Goal: Navigation & Orientation: Find specific page/section

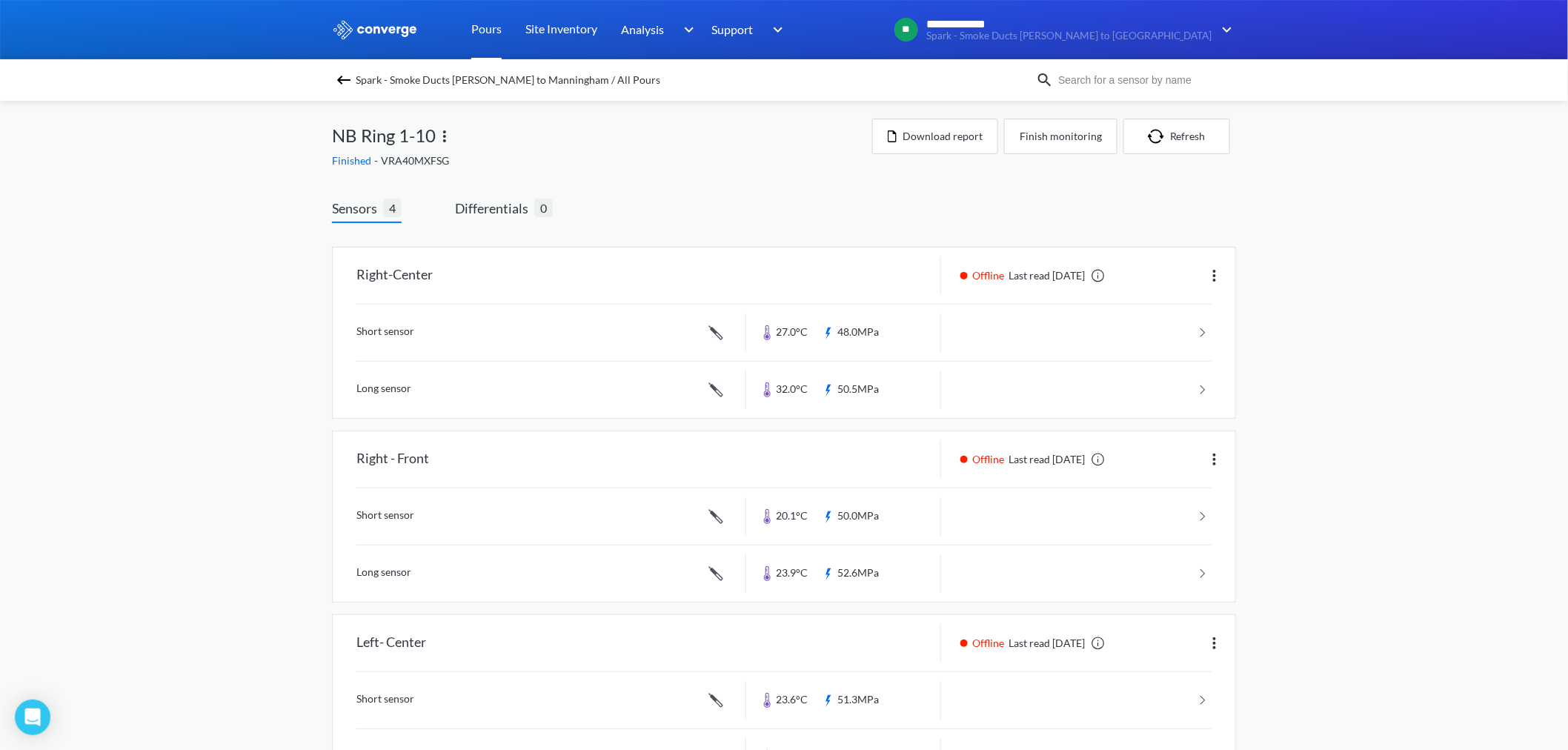
click at [479, 26] on link "Pours" at bounding box center [487, 29] width 31 height 59
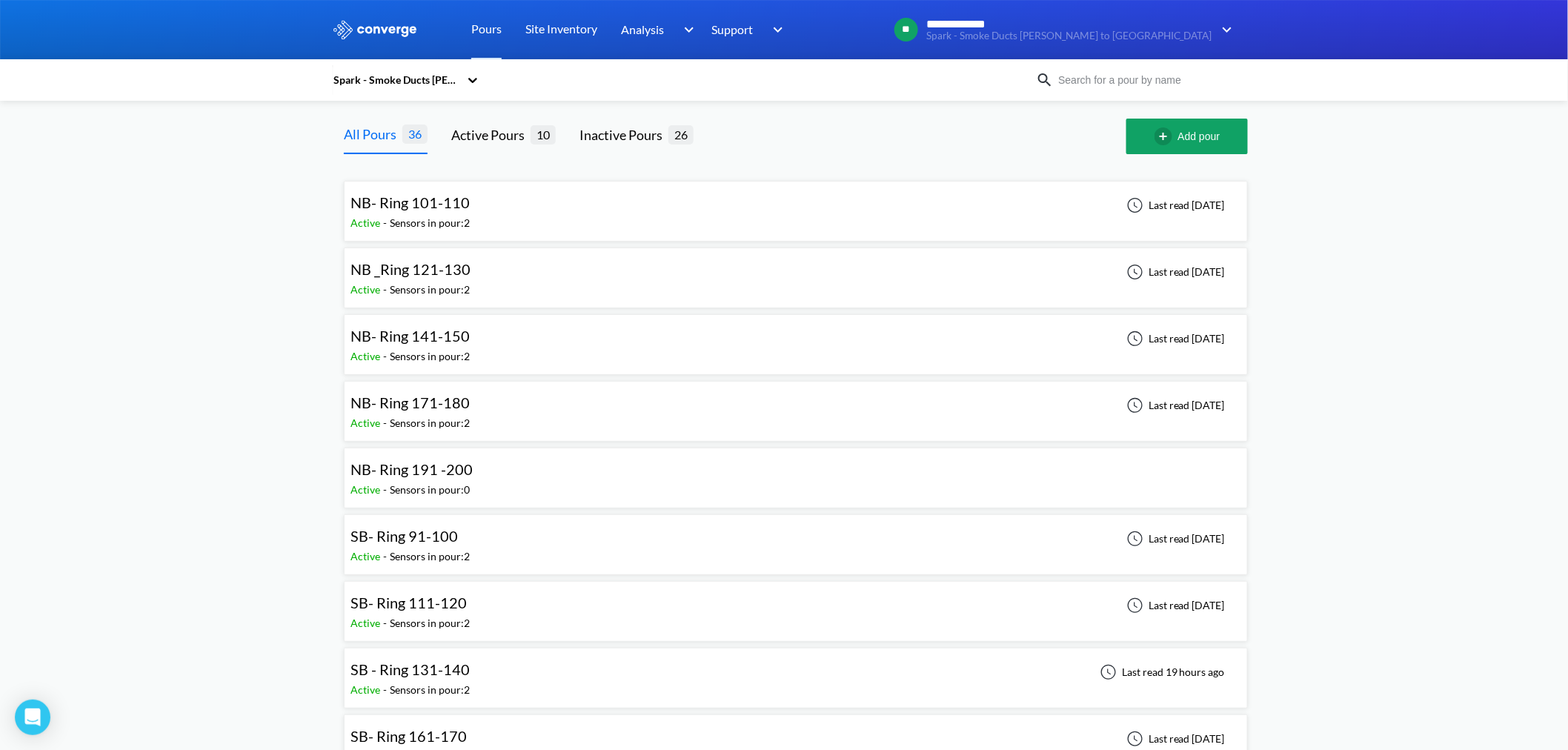
click at [428, 276] on span "NB _Ring 121-130" at bounding box center [410, 269] width 120 height 18
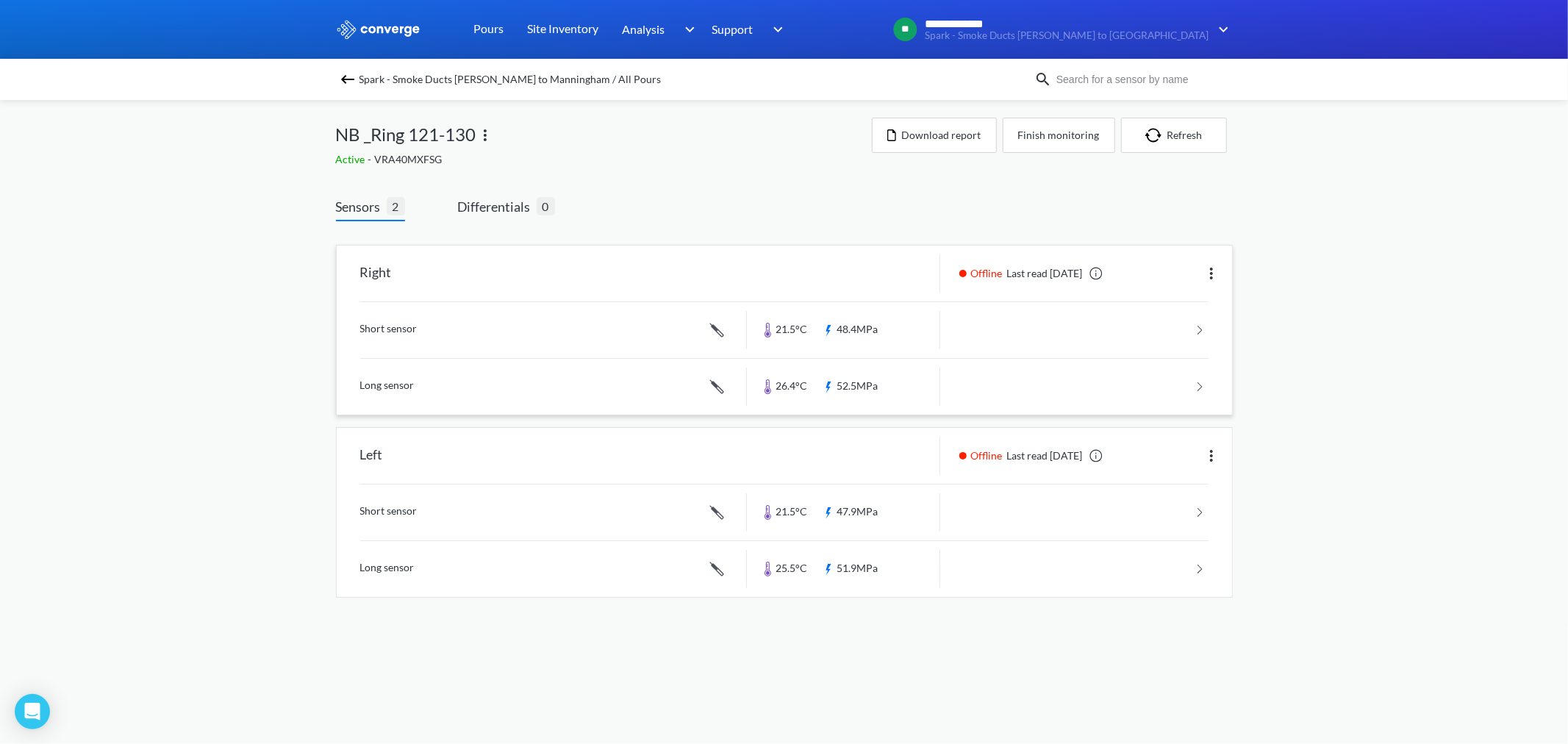
click at [848, 323] on link at bounding box center [784, 329] width 848 height 56
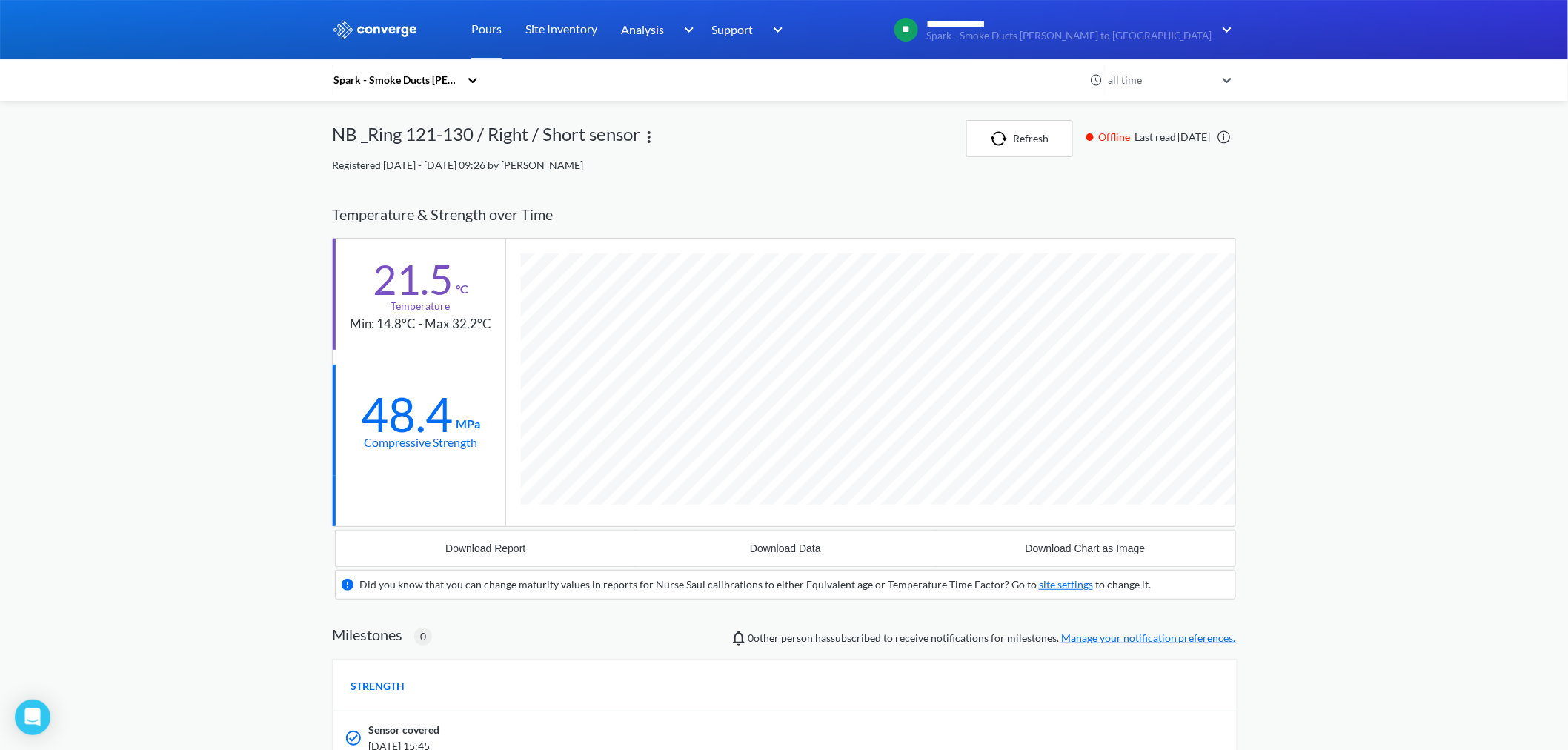
scroll to position [927, 904]
click at [491, 35] on link "Pours" at bounding box center [487, 29] width 31 height 59
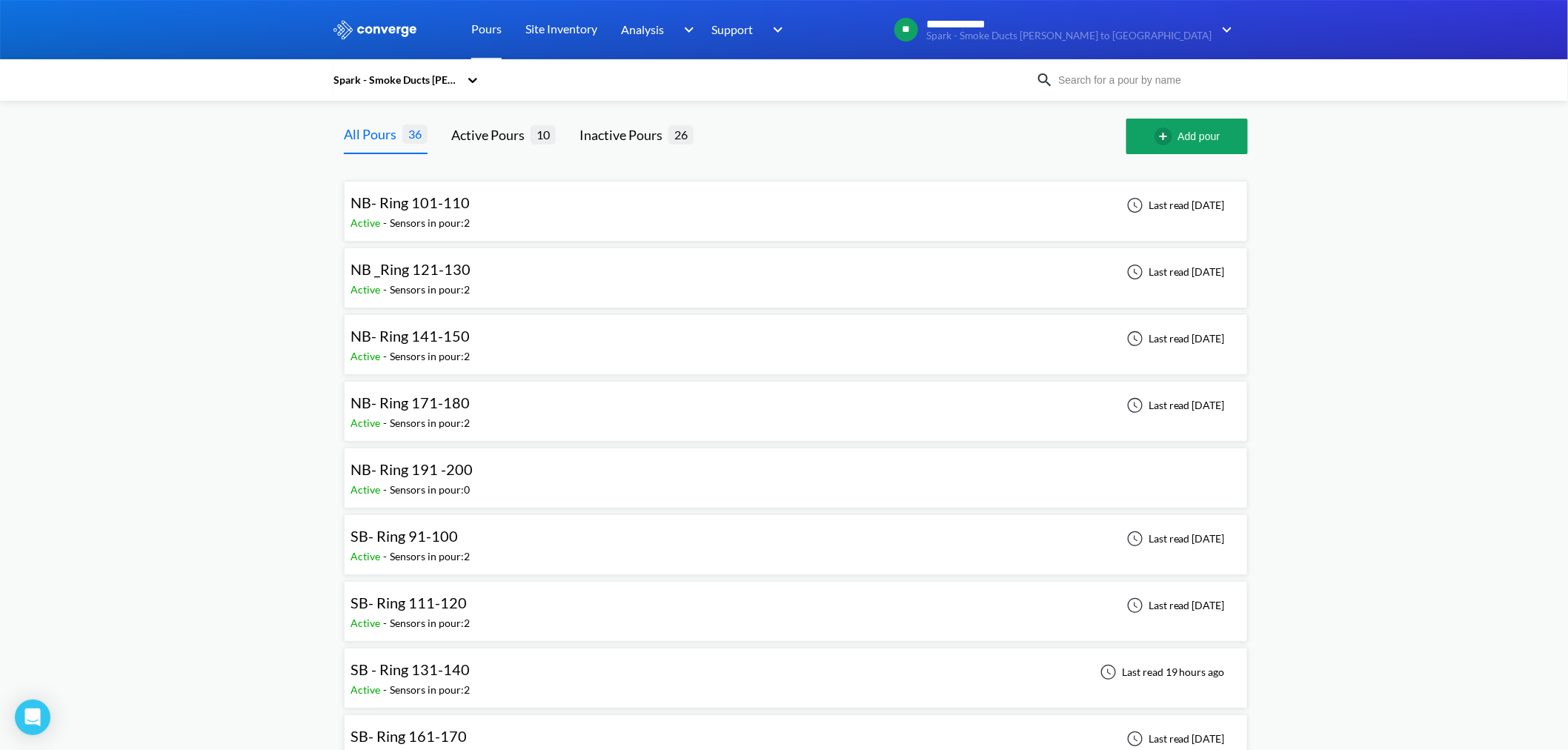
click at [439, 409] on span "NB- Ring 171-180" at bounding box center [409, 402] width 119 height 18
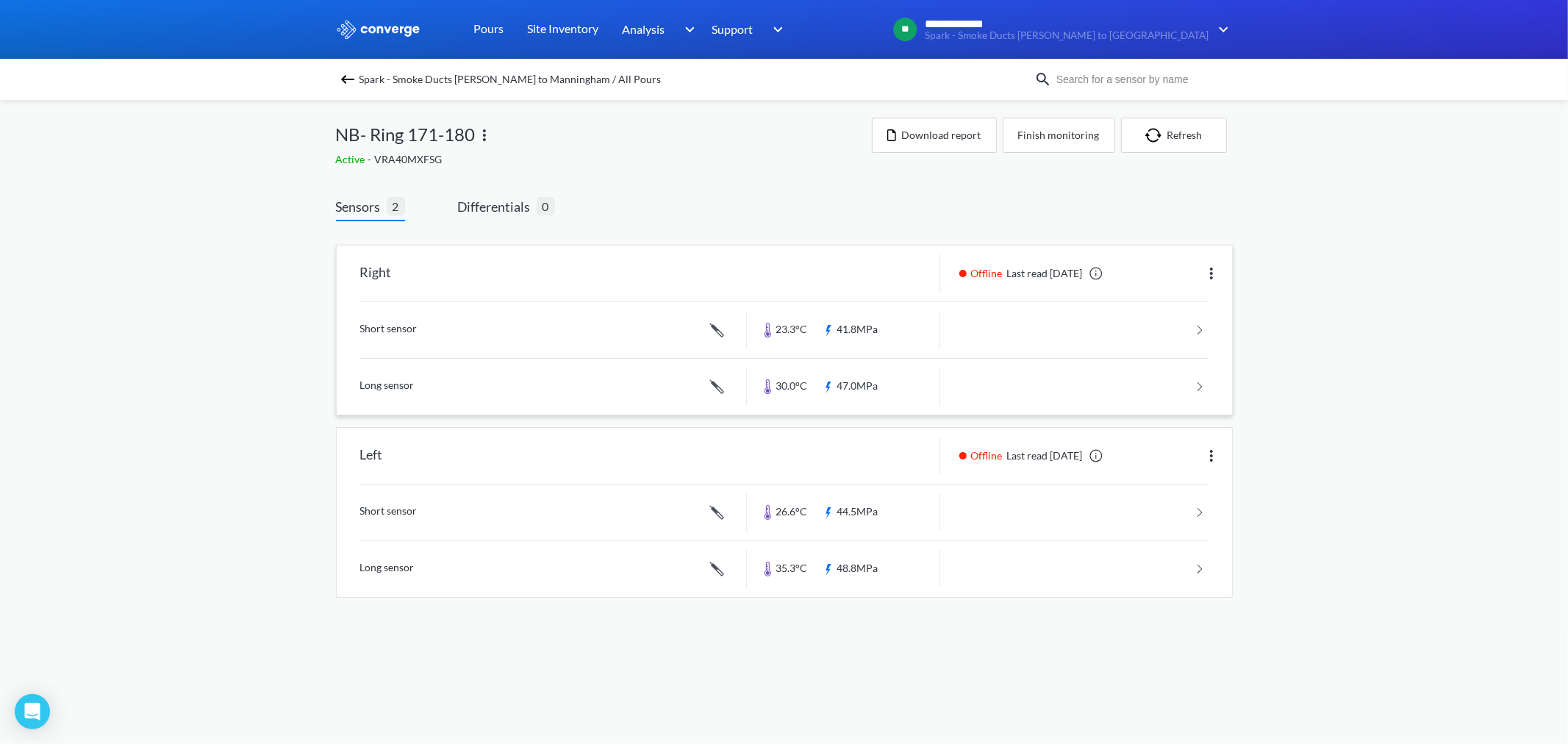
click at [865, 321] on link at bounding box center [784, 329] width 848 height 56
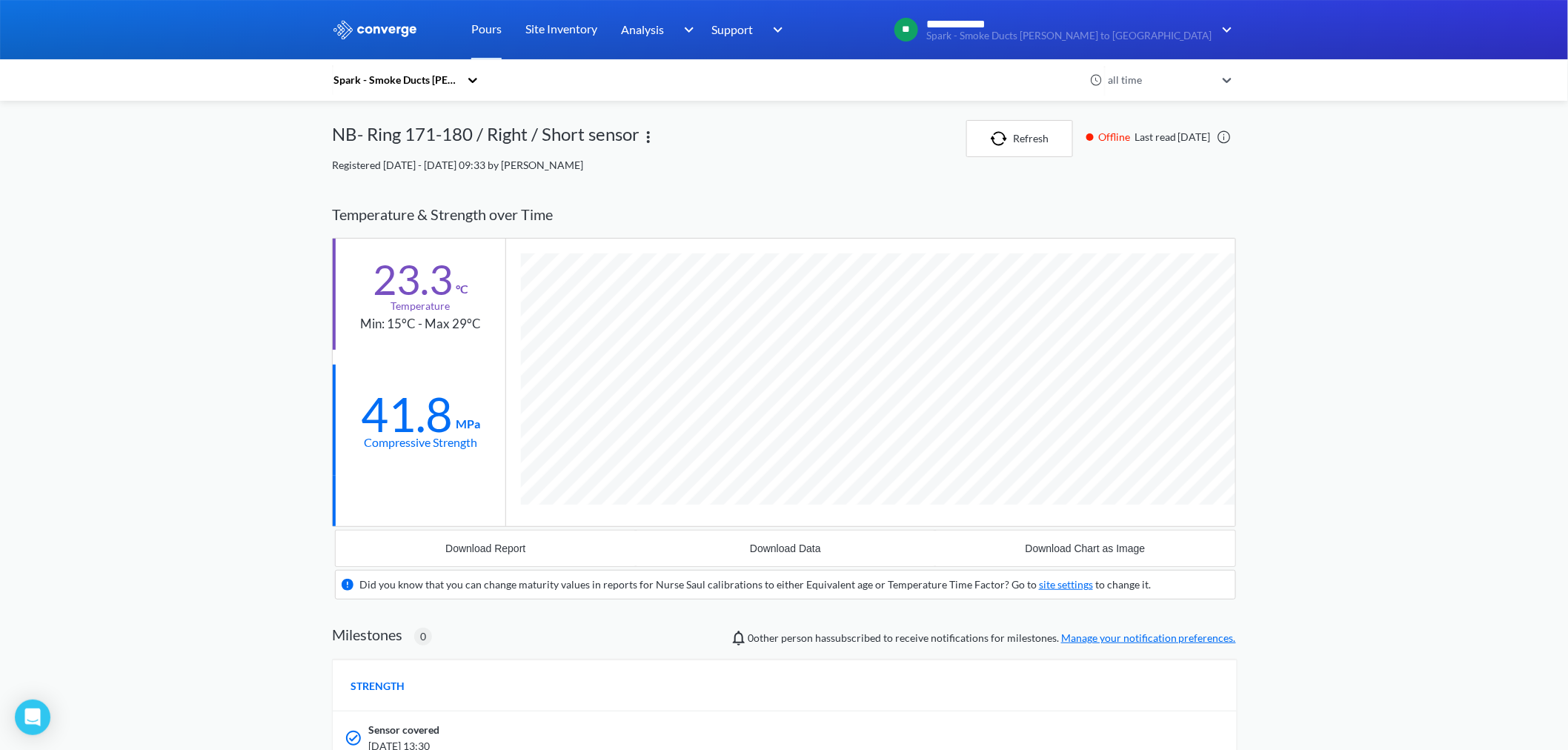
scroll to position [927, 904]
click at [495, 25] on link "Pours" at bounding box center [487, 29] width 31 height 59
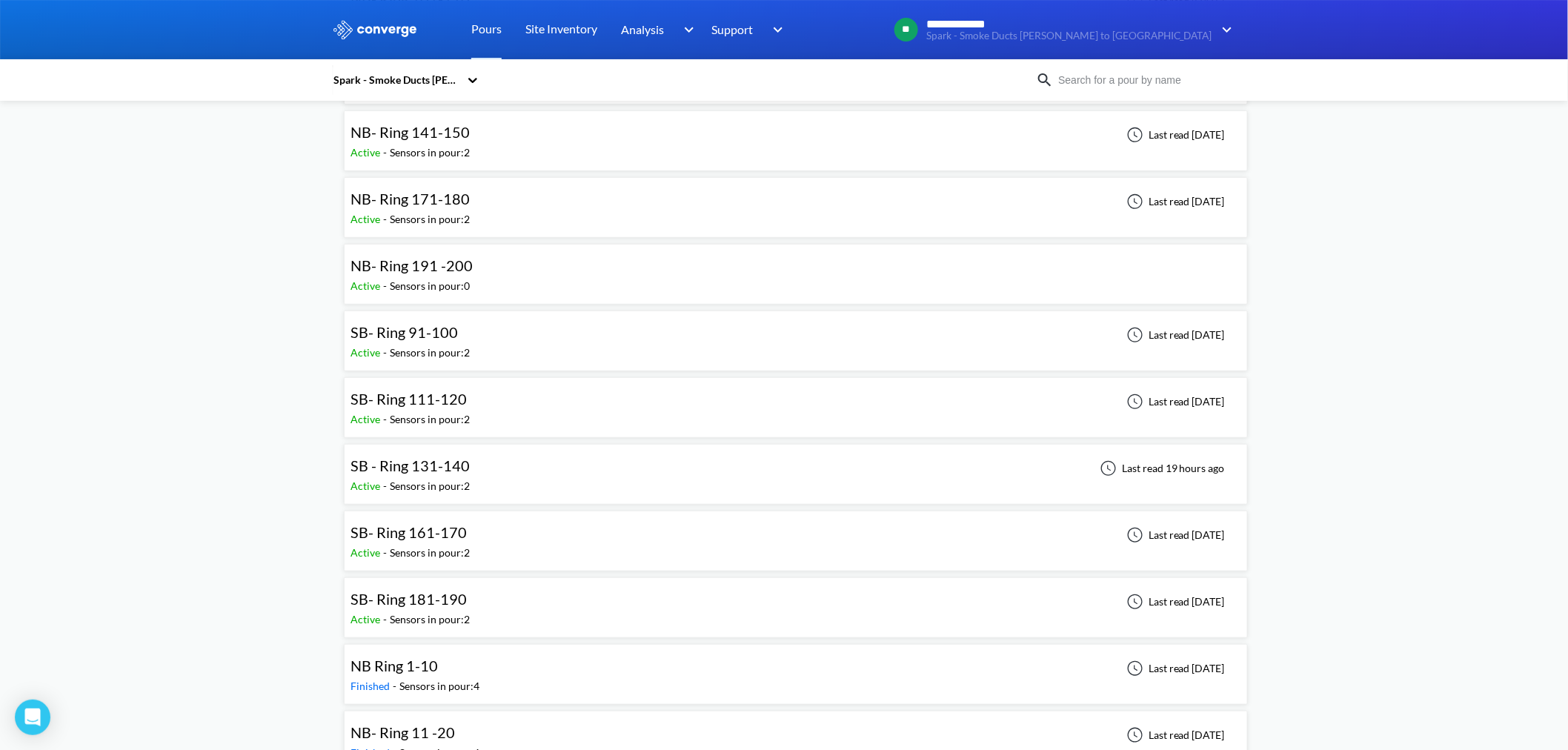
scroll to position [247, 0]
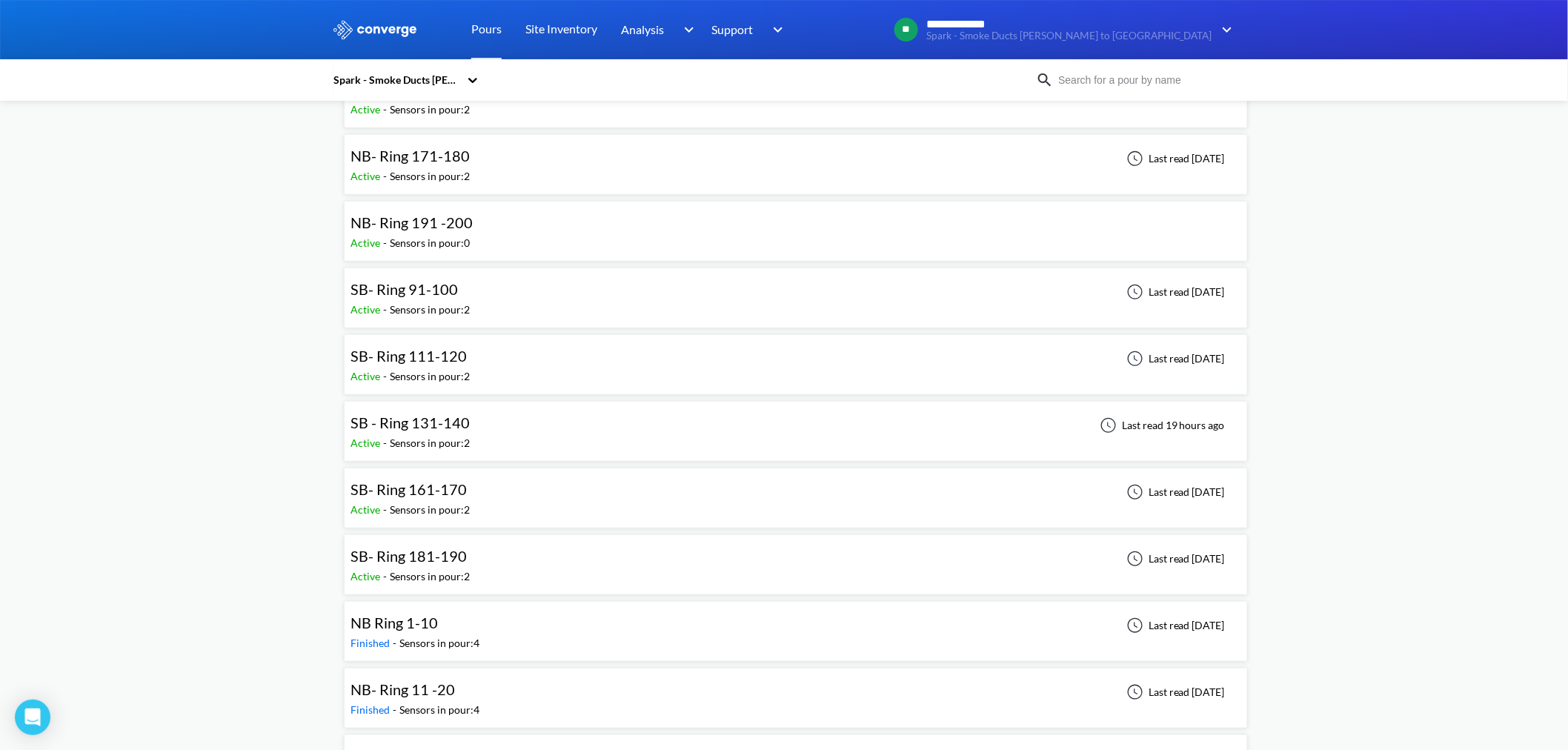
click at [457, 453] on span "SB- Ring 181-190" at bounding box center [409, 555] width 117 height 18
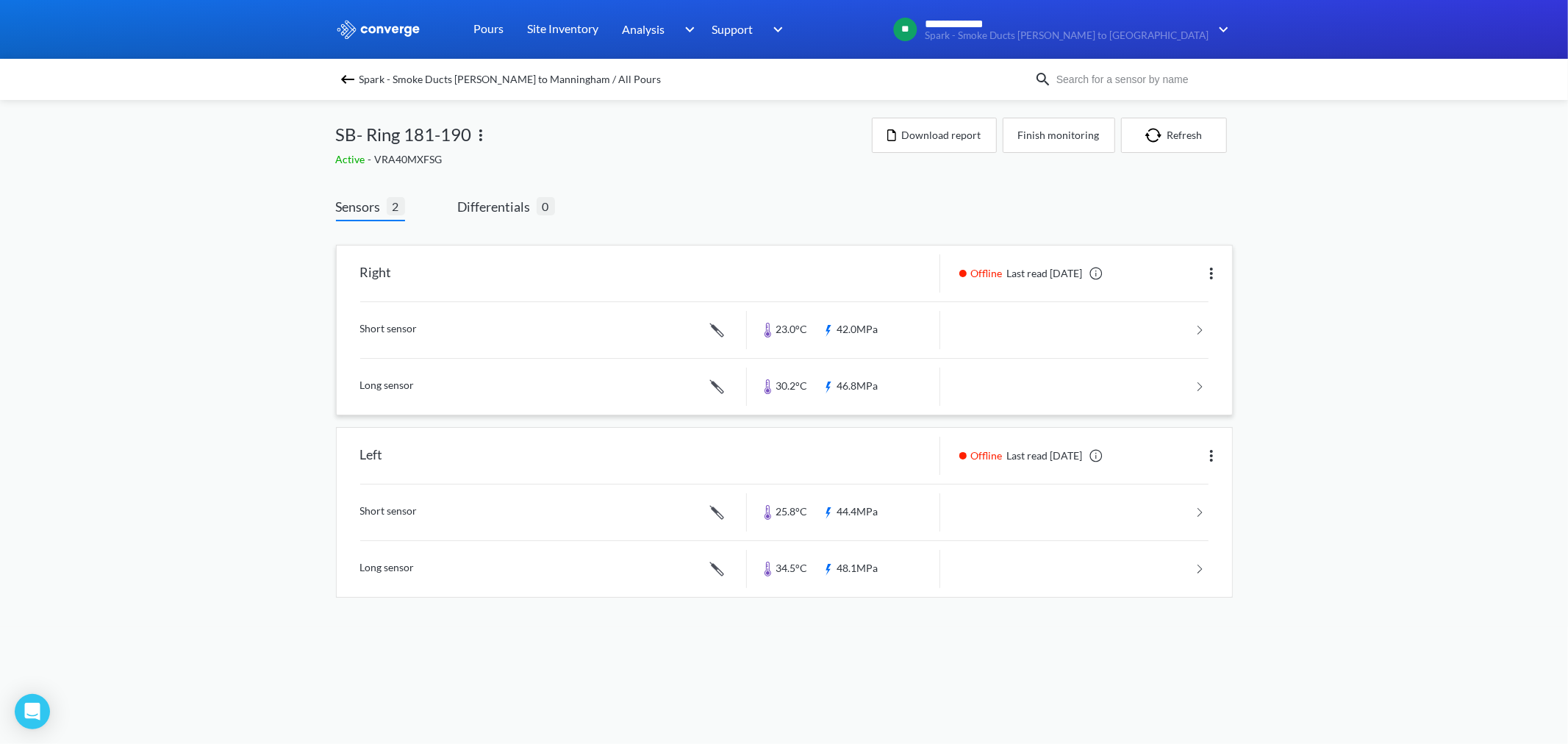
click at [881, 328] on link at bounding box center [784, 329] width 848 height 56
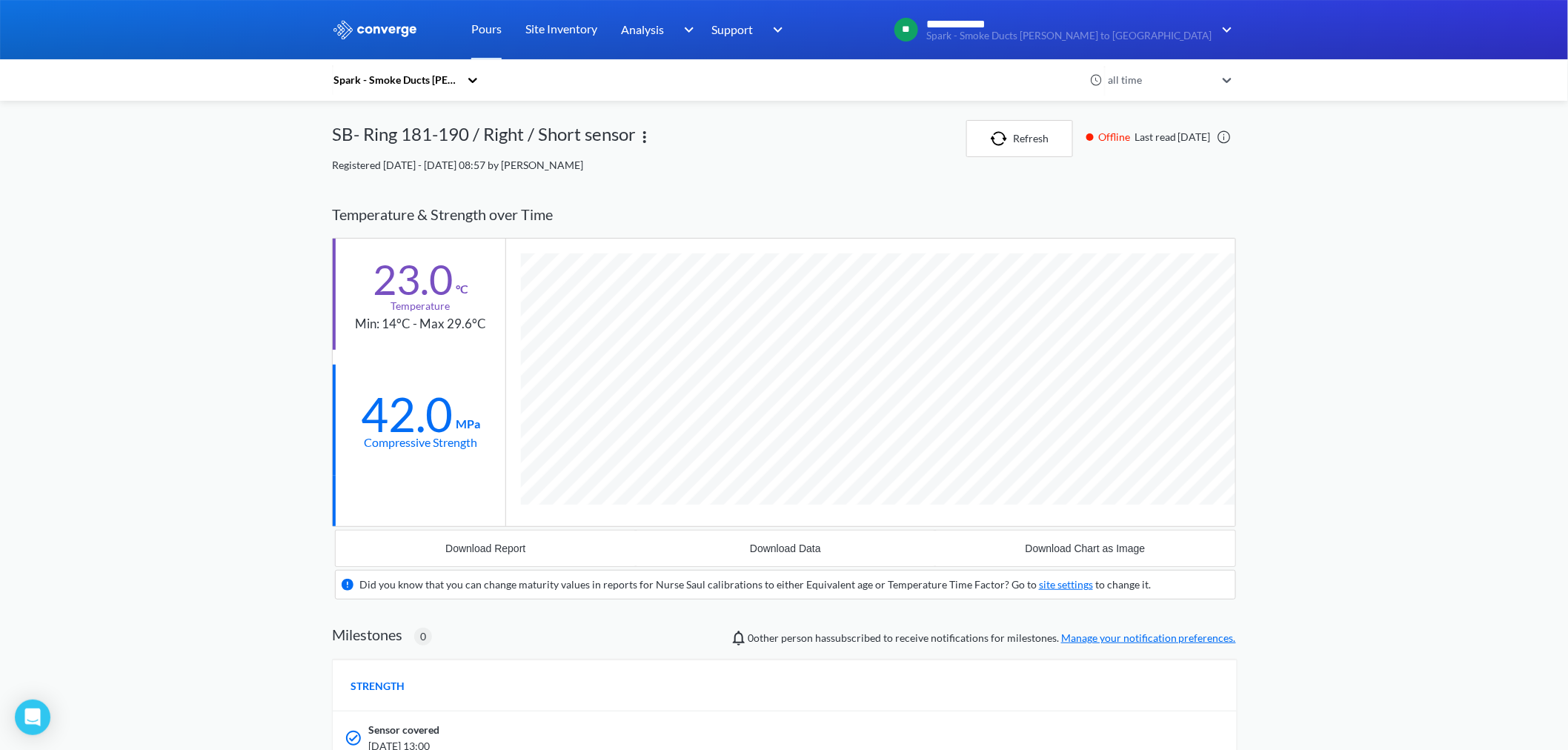
scroll to position [927, 904]
click at [483, 41] on link "Pours" at bounding box center [487, 29] width 31 height 59
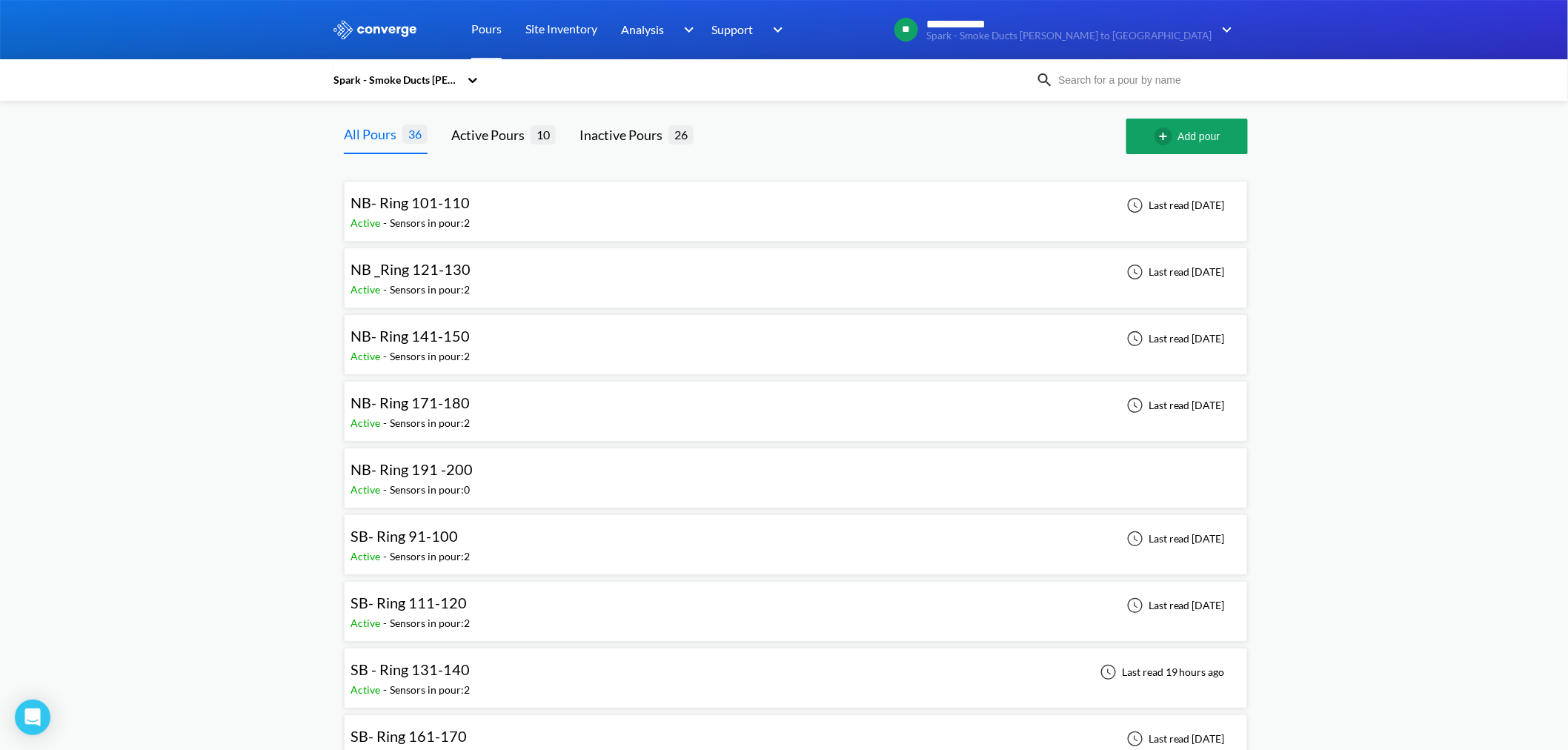
click at [443, 453] on span "SB- Ring 111-120" at bounding box center [409, 603] width 117 height 18
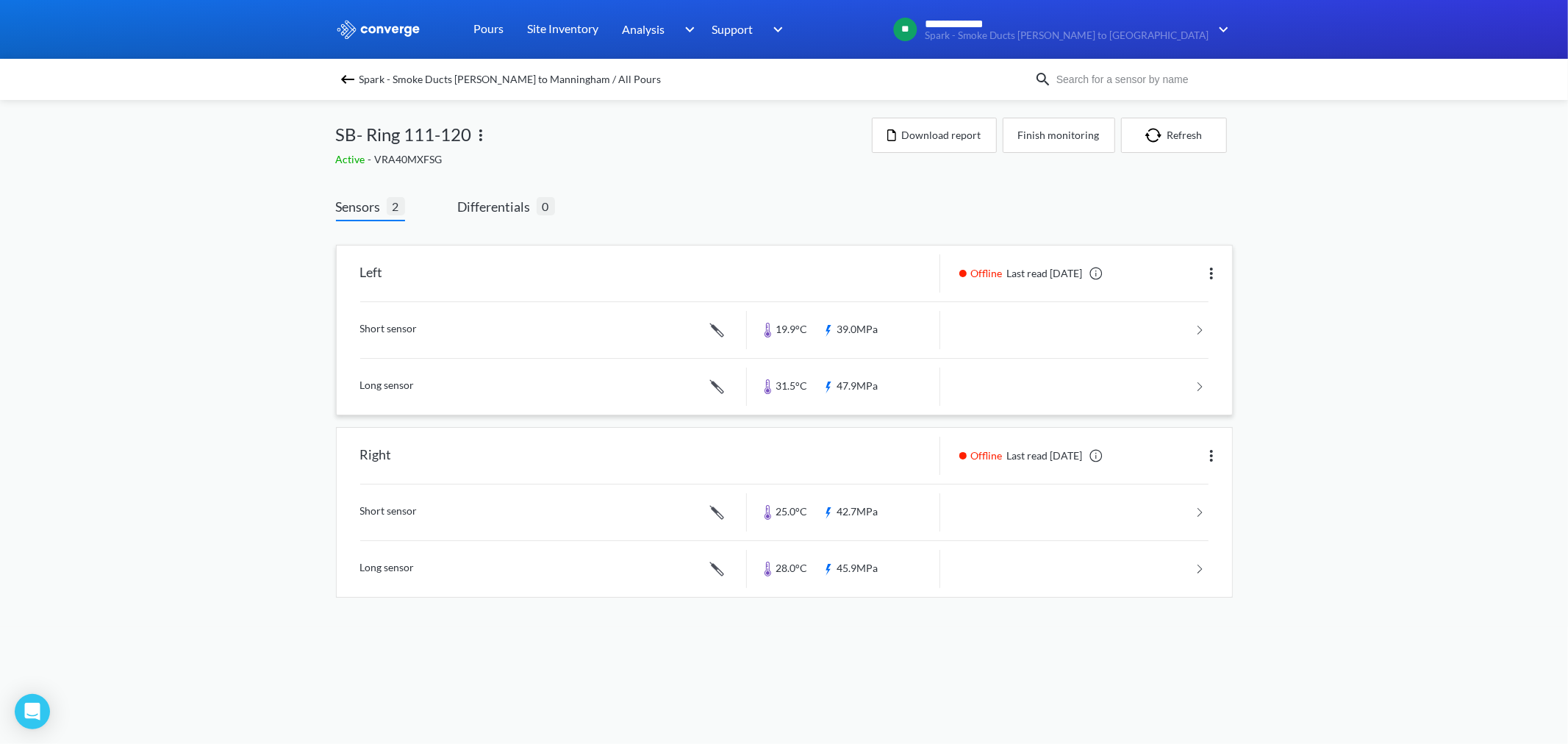
click at [858, 321] on link at bounding box center [784, 329] width 848 height 56
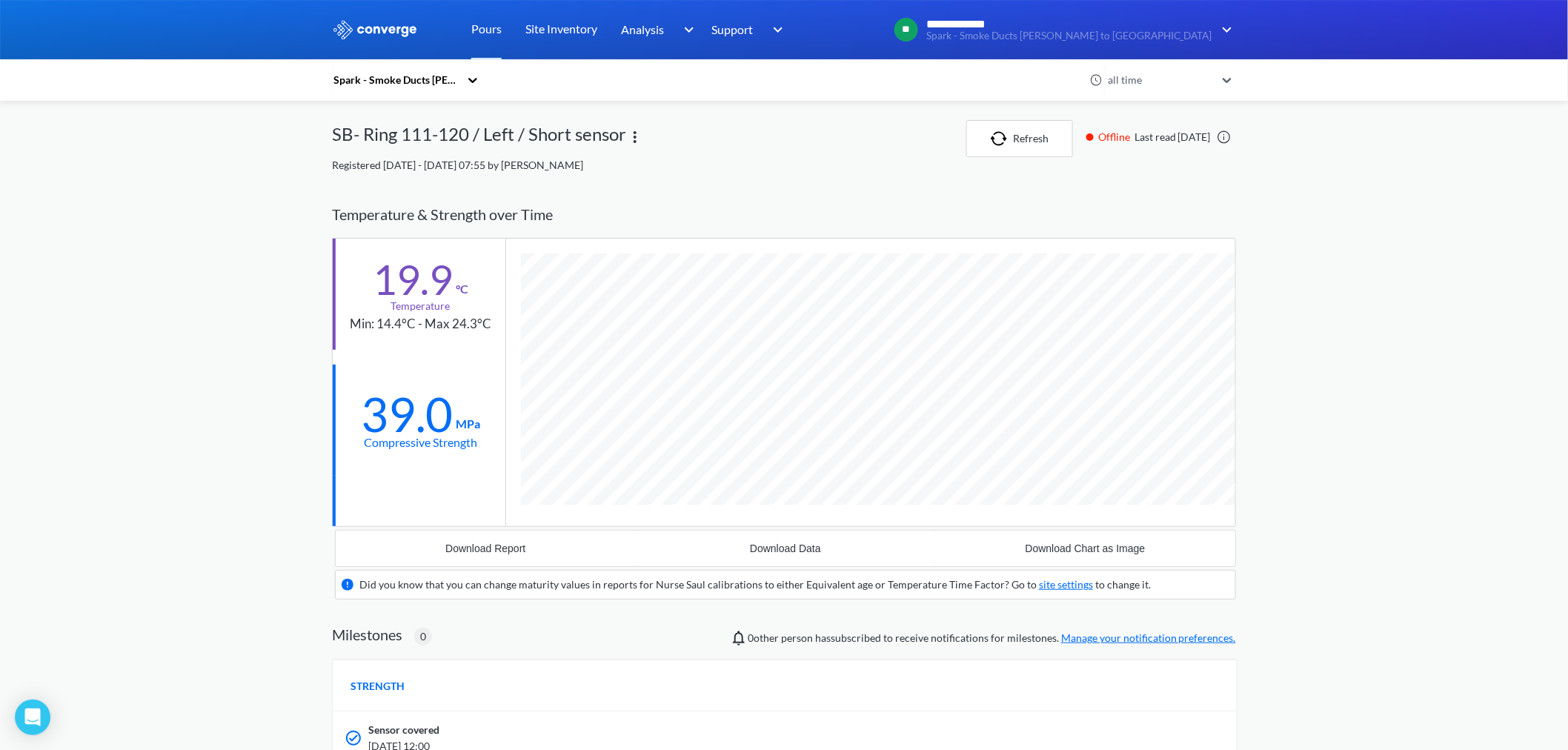
scroll to position [927, 904]
click at [493, 35] on link "Pours" at bounding box center [487, 29] width 31 height 59
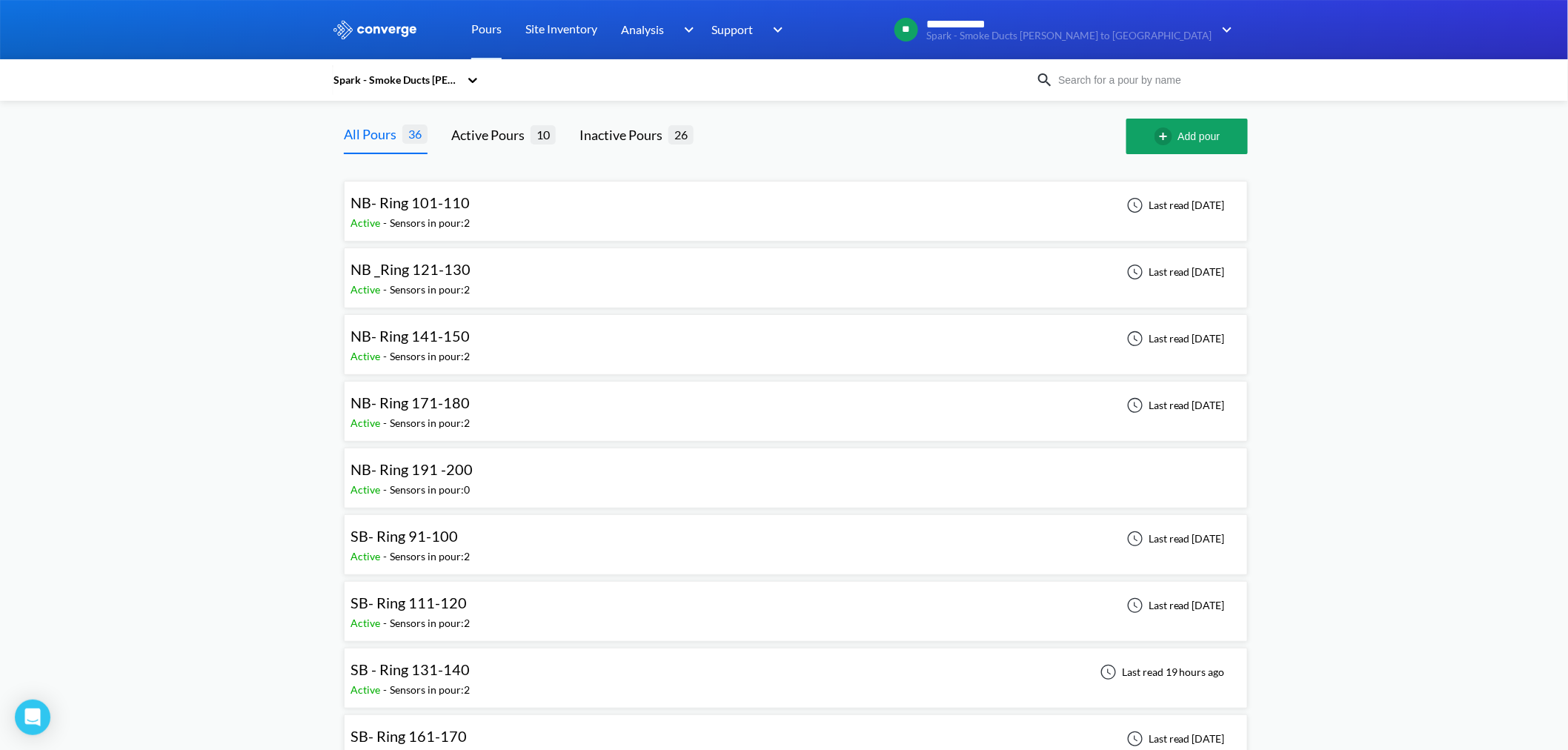
click at [448, 453] on div "Sensors in pour: 2" at bounding box center [429, 689] width 80 height 17
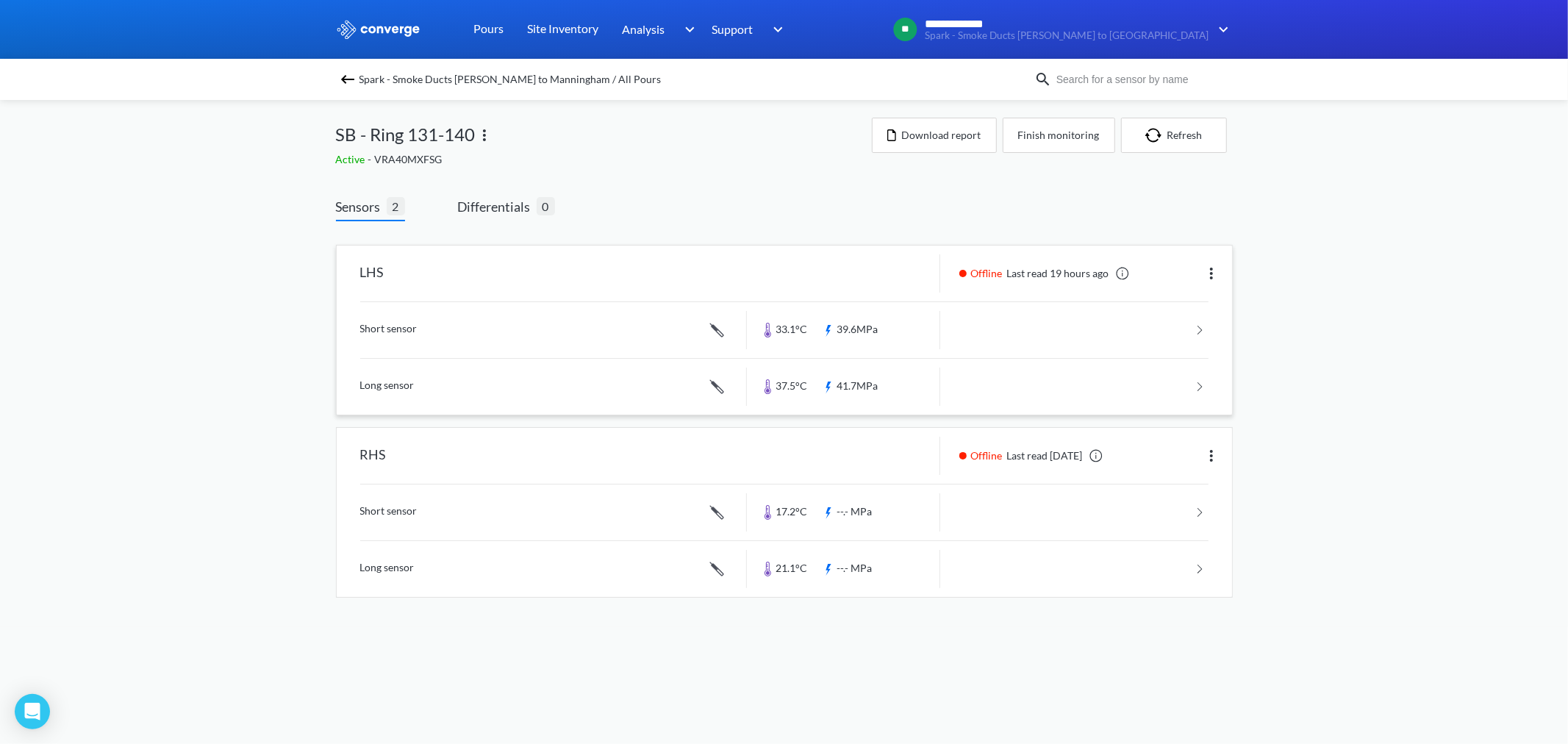
click at [877, 324] on link at bounding box center [784, 329] width 848 height 56
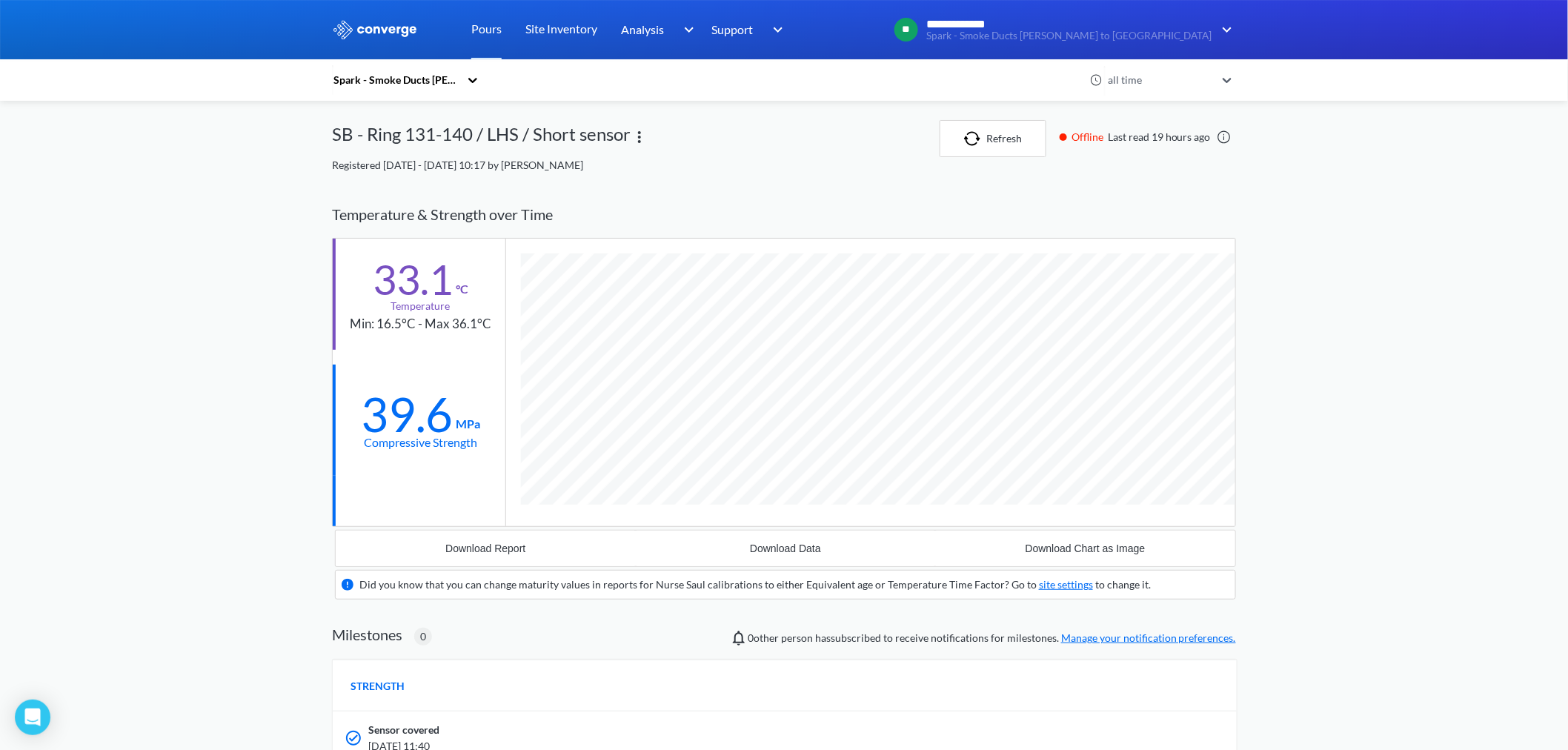
scroll to position [927, 904]
click at [494, 28] on link "Pours" at bounding box center [487, 29] width 31 height 59
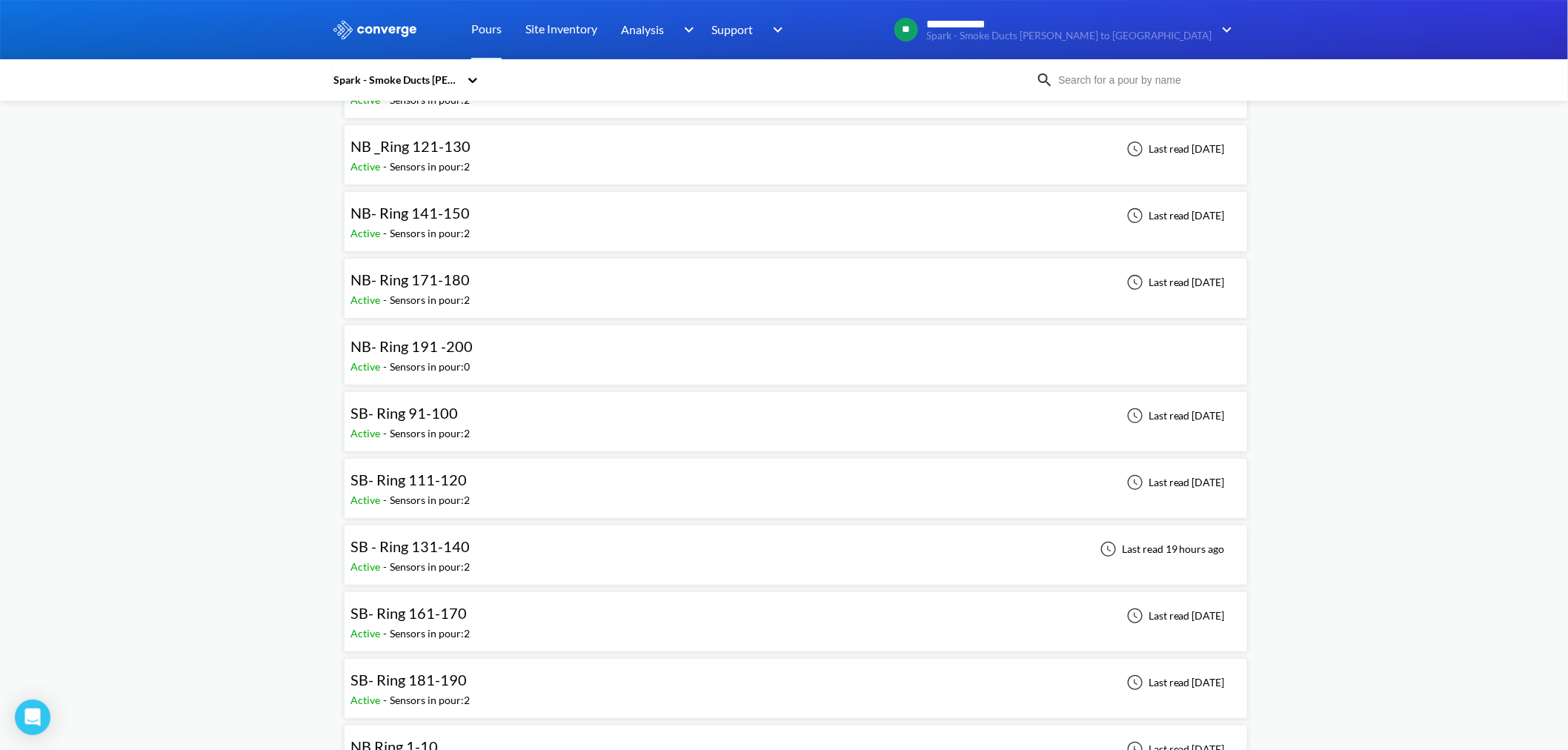
scroll to position [165, 0]
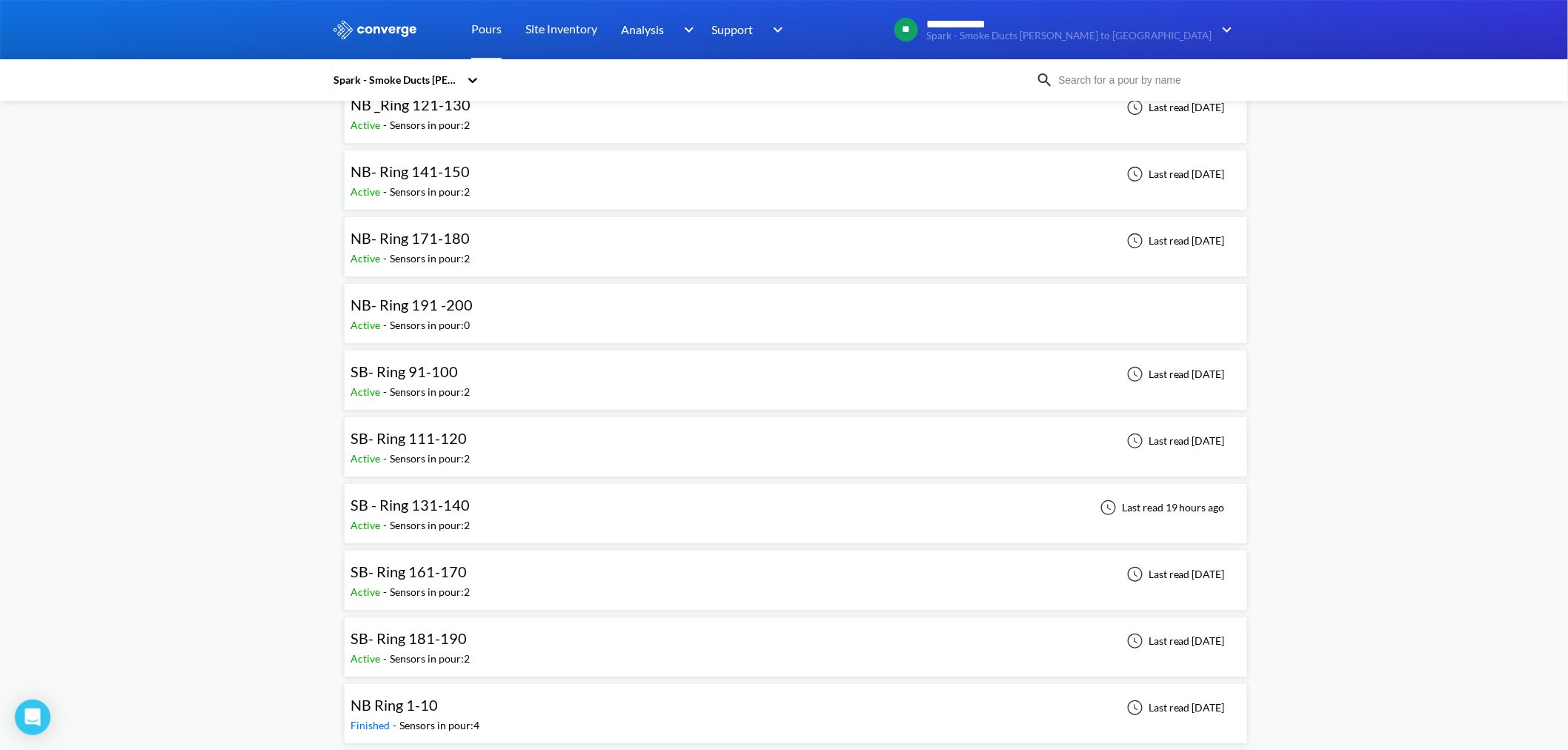
click at [435, 453] on span "SB- Ring 161-170" at bounding box center [409, 571] width 117 height 18
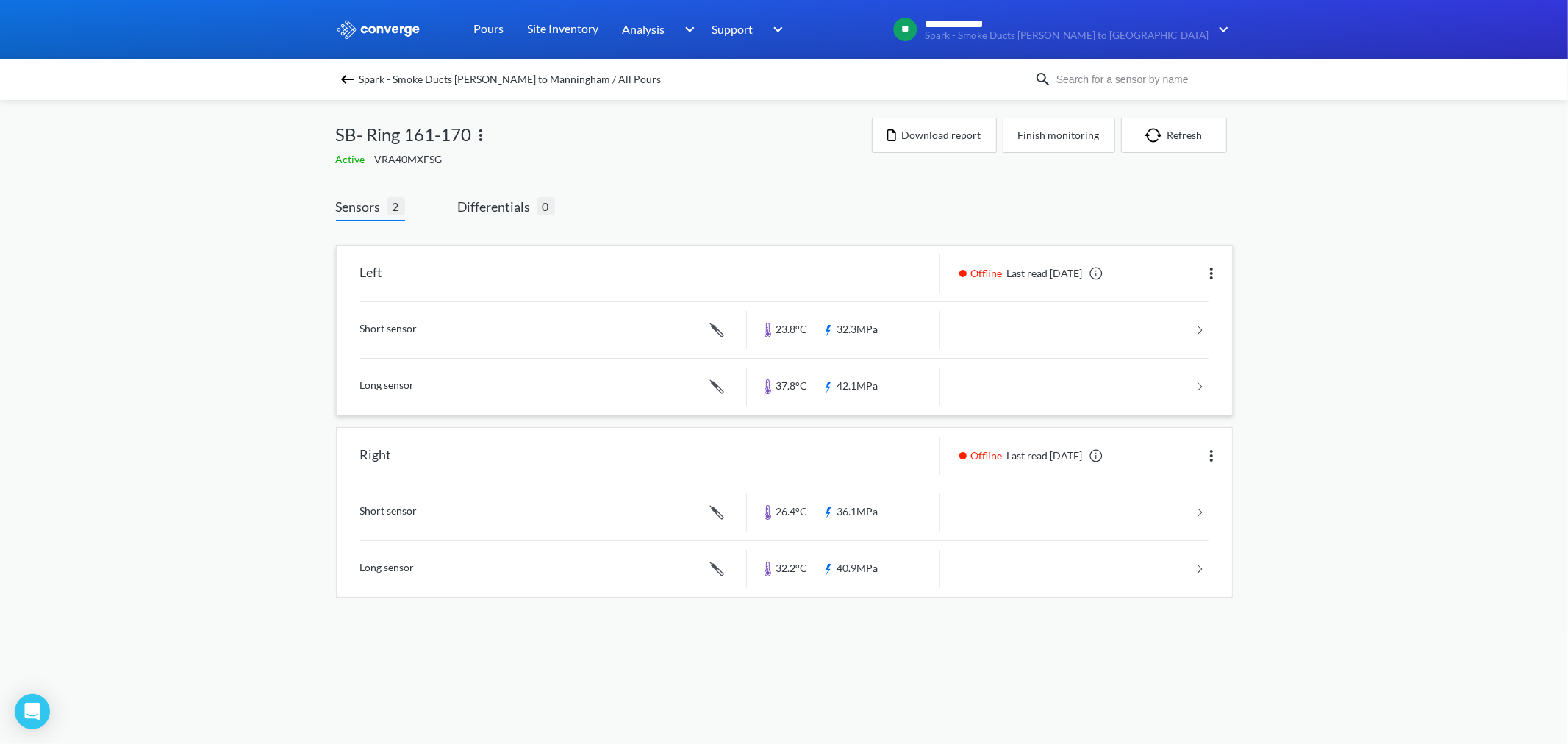
click at [872, 376] on link at bounding box center [784, 386] width 848 height 56
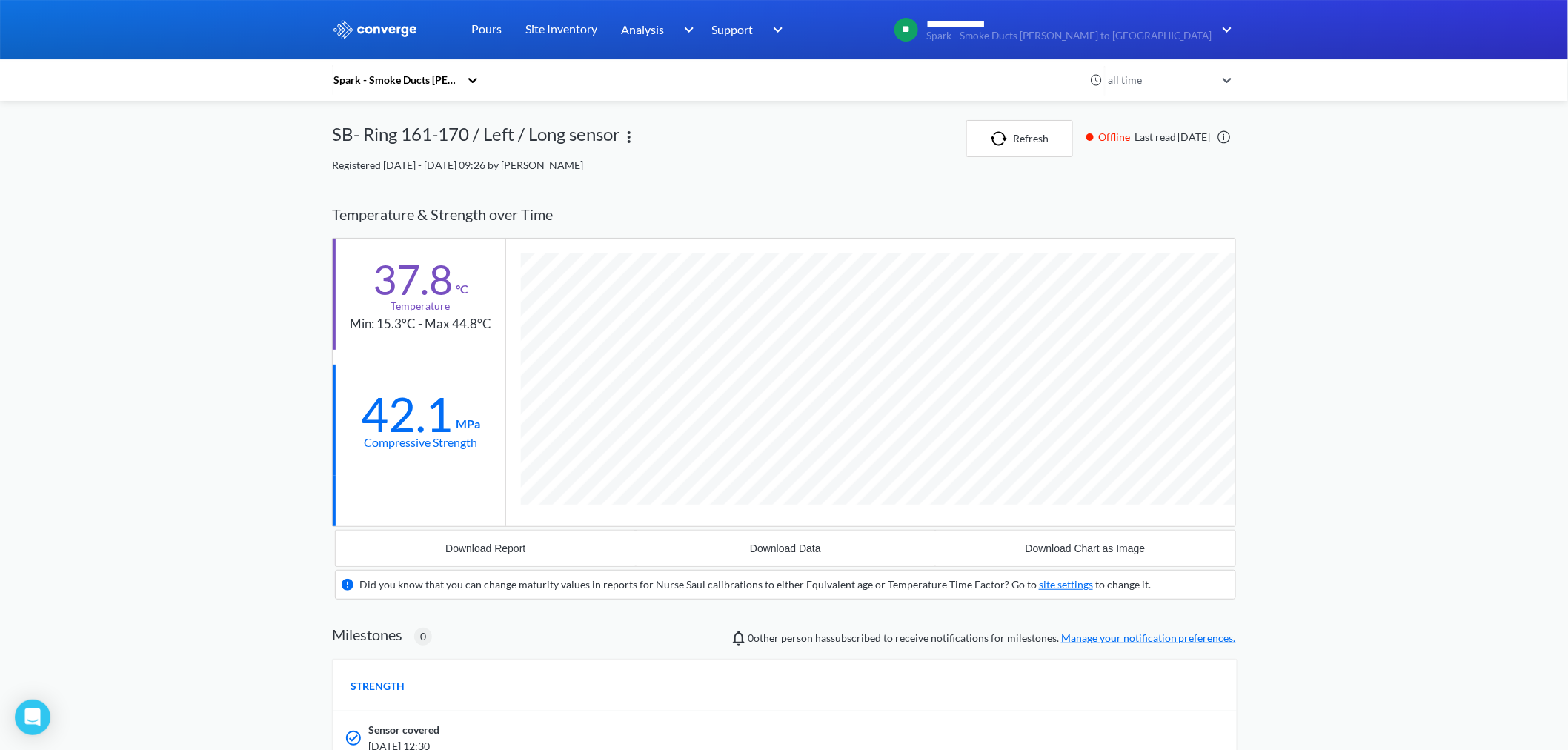
scroll to position [956, 904]
click at [482, 32] on link "Pours" at bounding box center [487, 29] width 31 height 59
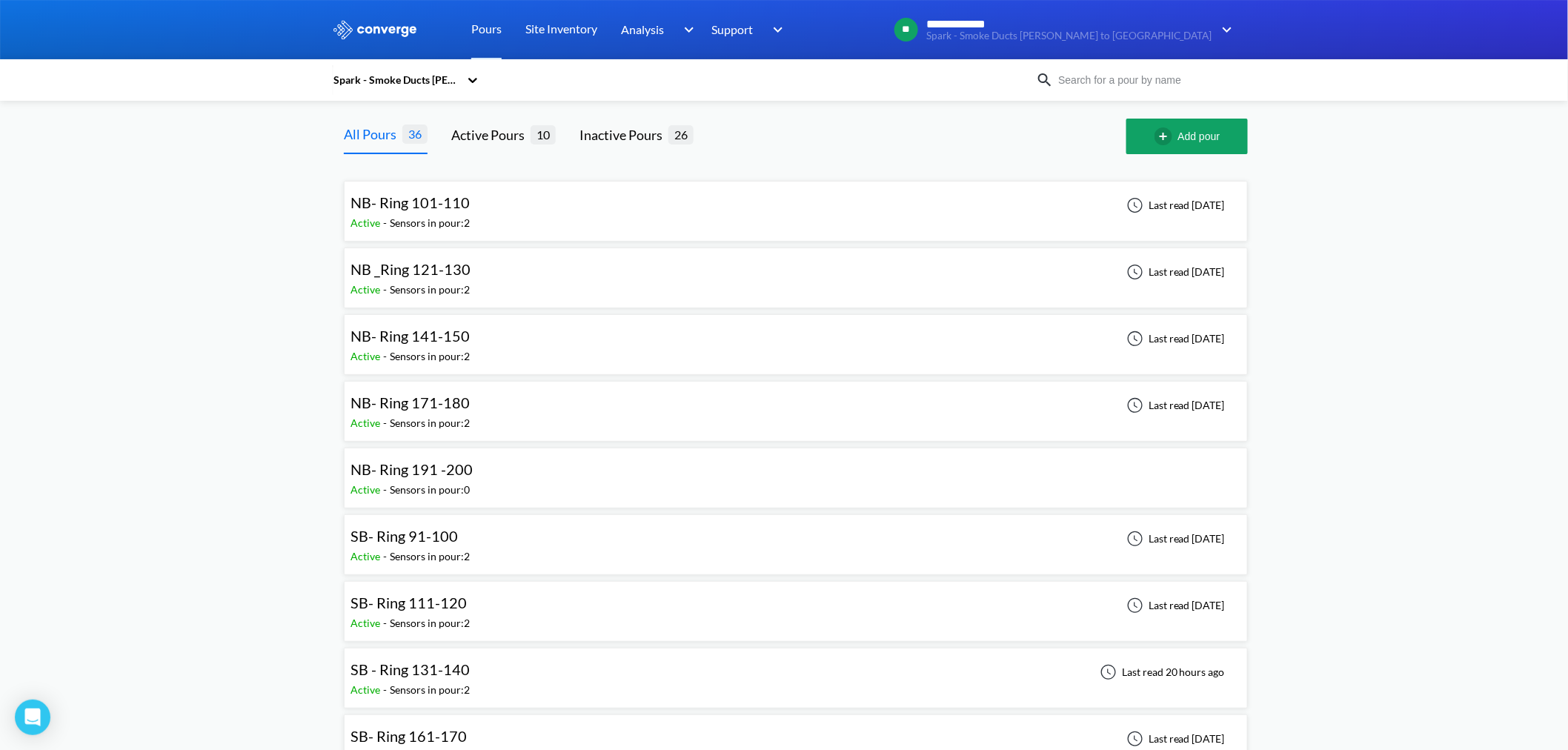
click at [418, 453] on div "SB- Ring 91-100" at bounding box center [404, 535] width 107 height 23
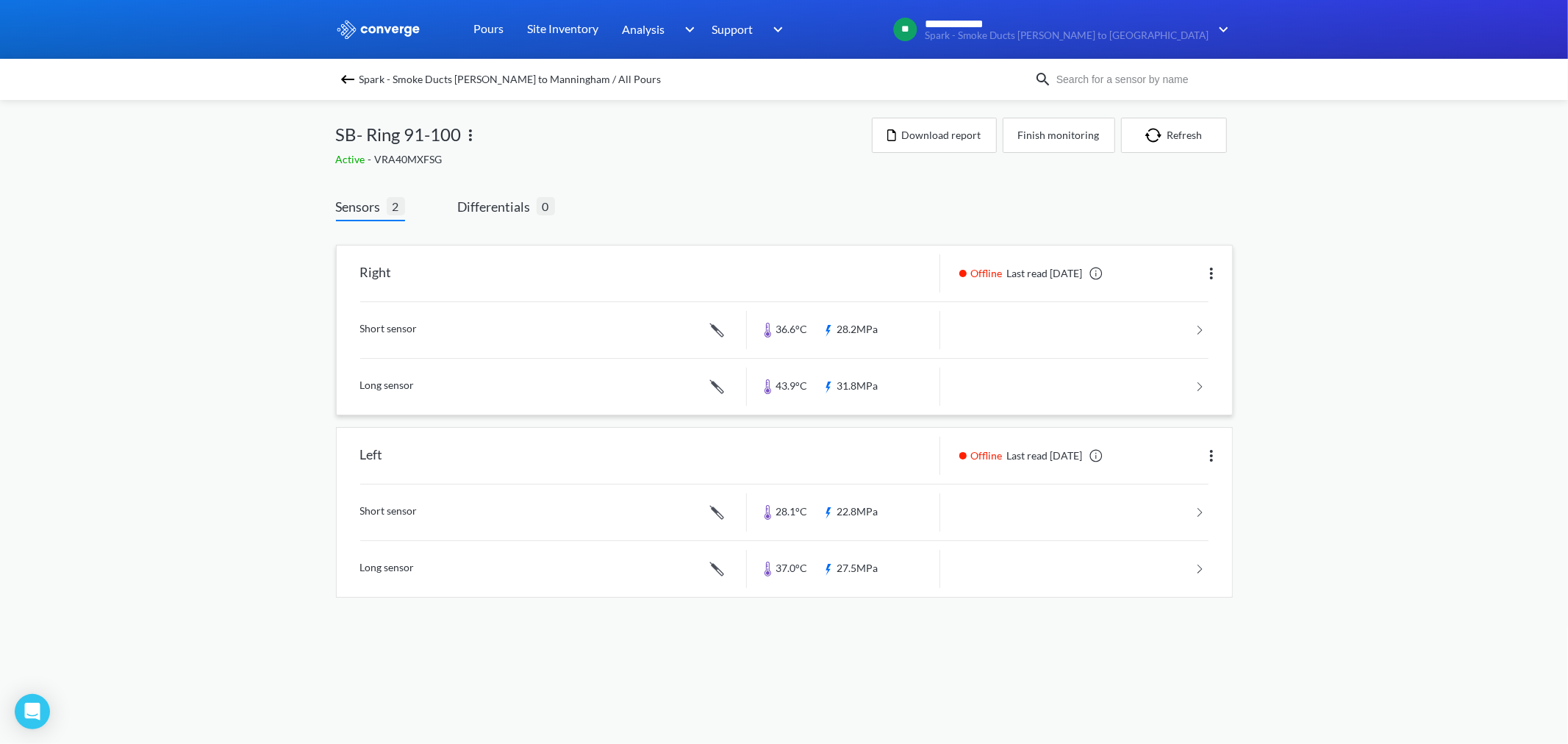
click at [853, 381] on link at bounding box center [784, 386] width 848 height 56
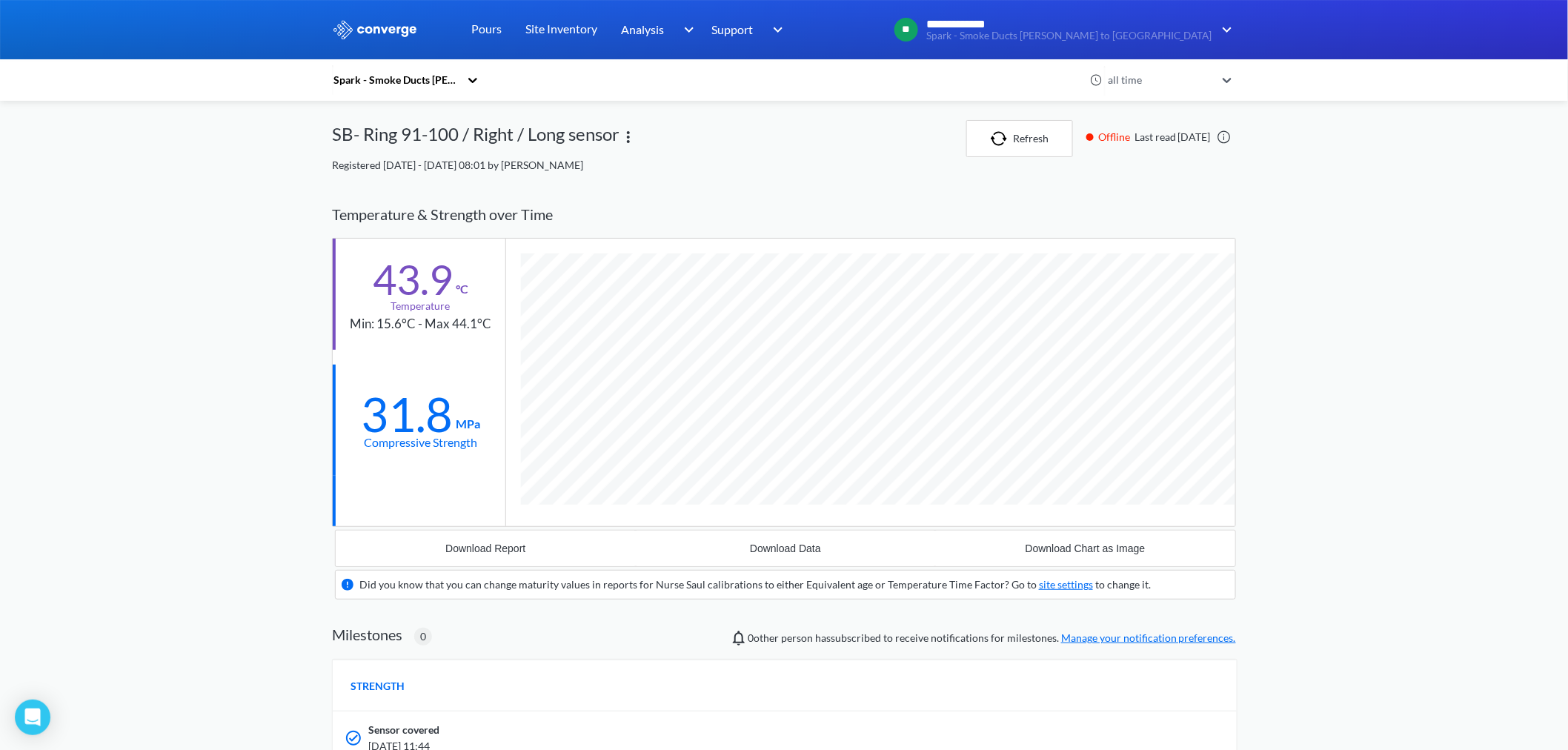
scroll to position [956, 904]
